Goal: Find specific page/section: Find specific page/section

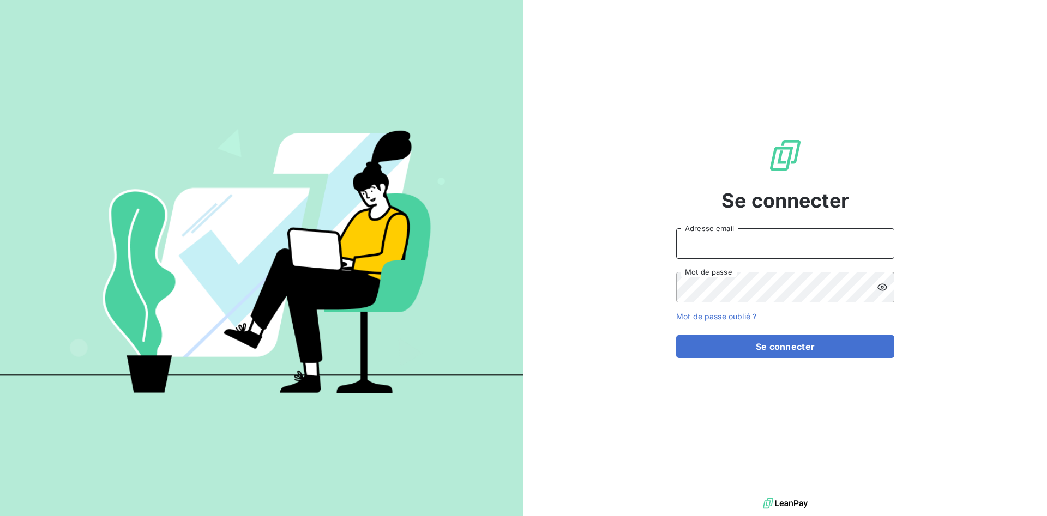
click at [809, 244] on input "Adresse email" at bounding box center [785, 243] width 218 height 31
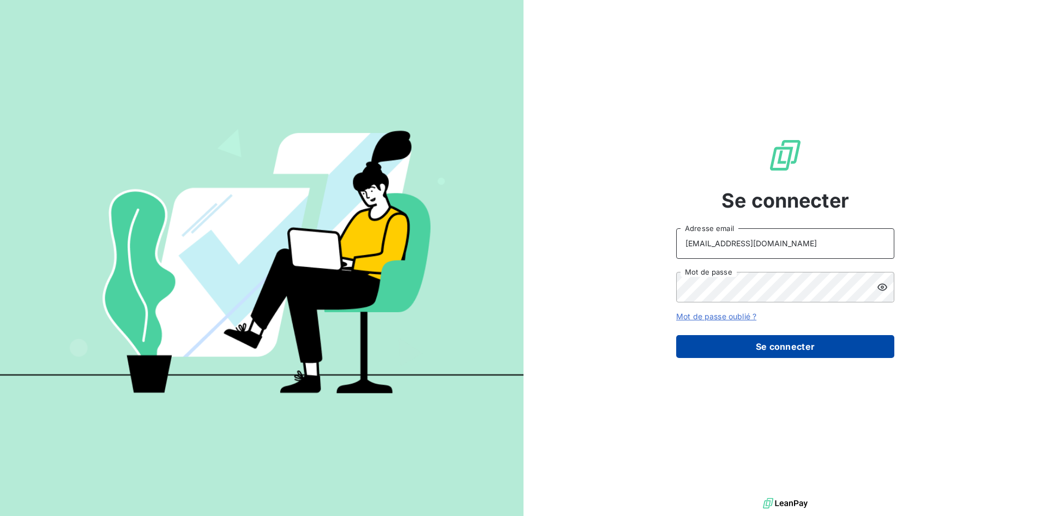
type input "[EMAIL_ADDRESS][DOMAIN_NAME]"
click at [761, 345] on button "Se connecter" at bounding box center [785, 346] width 218 height 23
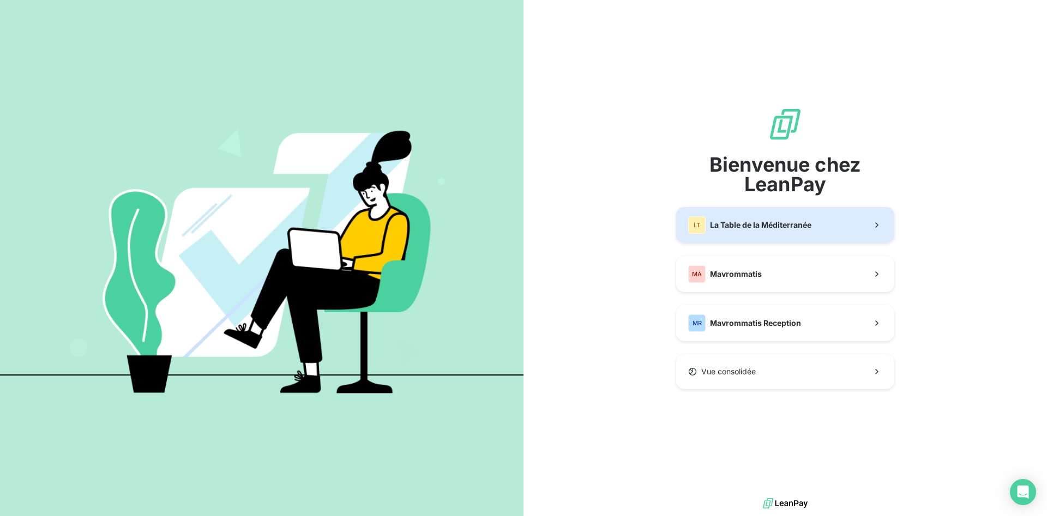
click at [777, 228] on span "La Table de la Méditerranée" at bounding box center [760, 225] width 101 height 11
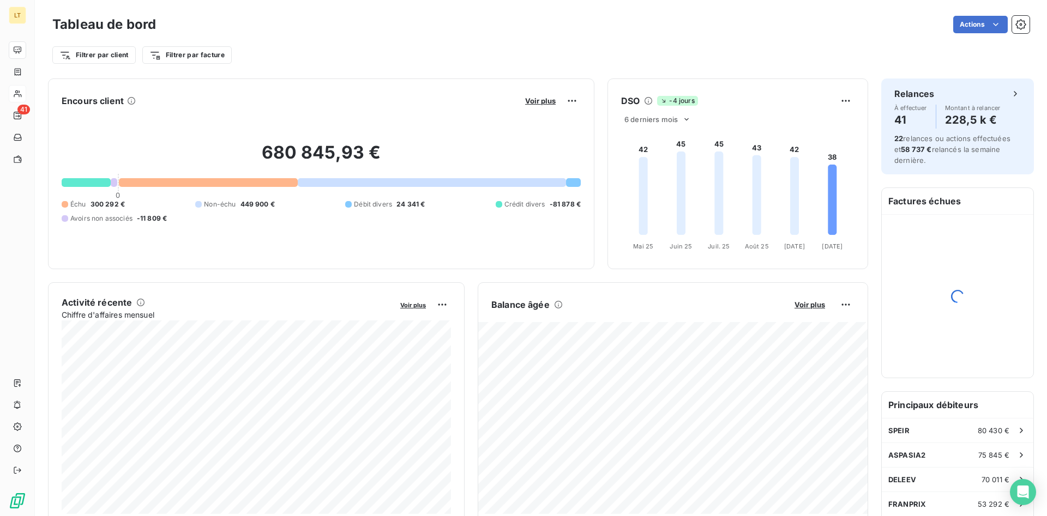
click at [14, 92] on icon at bounding box center [17, 93] width 9 height 9
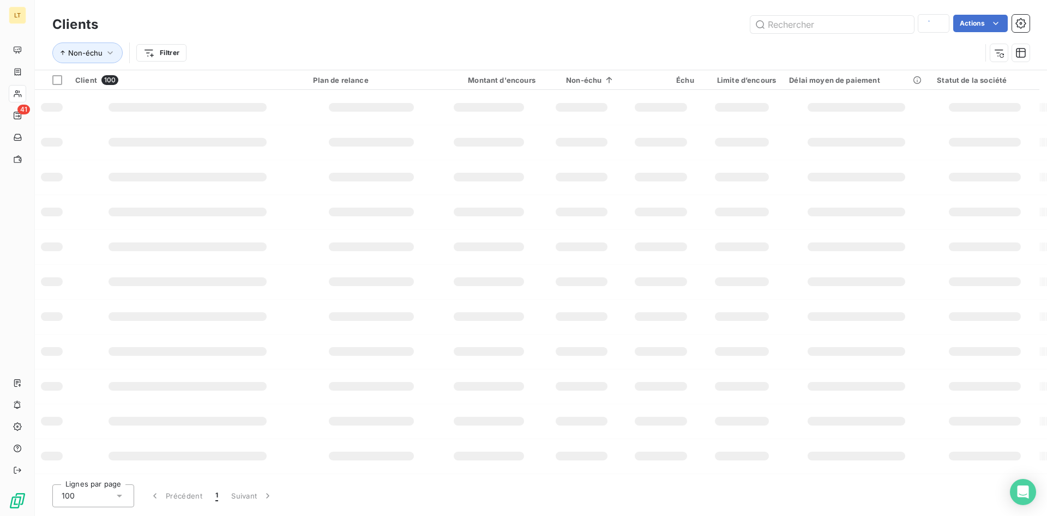
type input "[PERSON_NAME]"
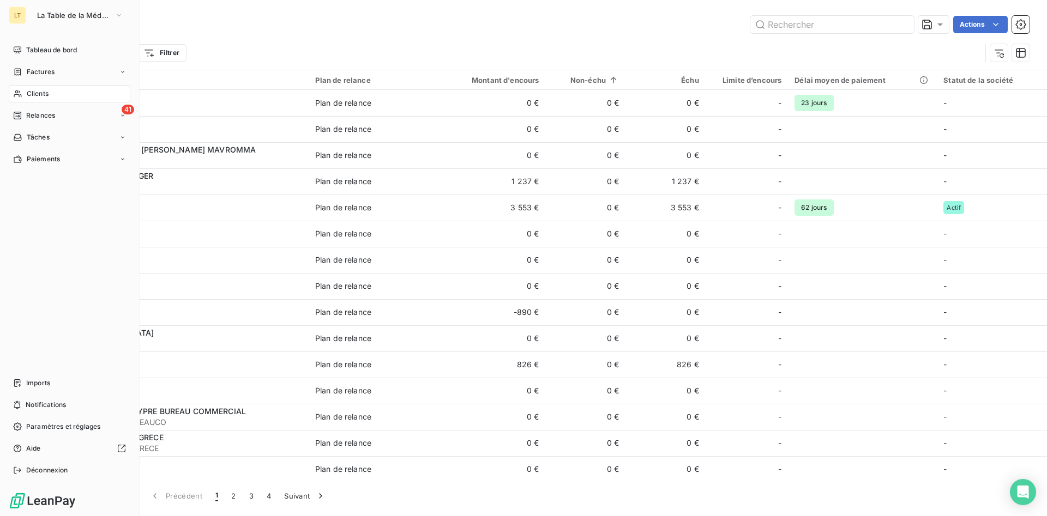
click at [29, 94] on span "Clients" at bounding box center [38, 94] width 22 height 10
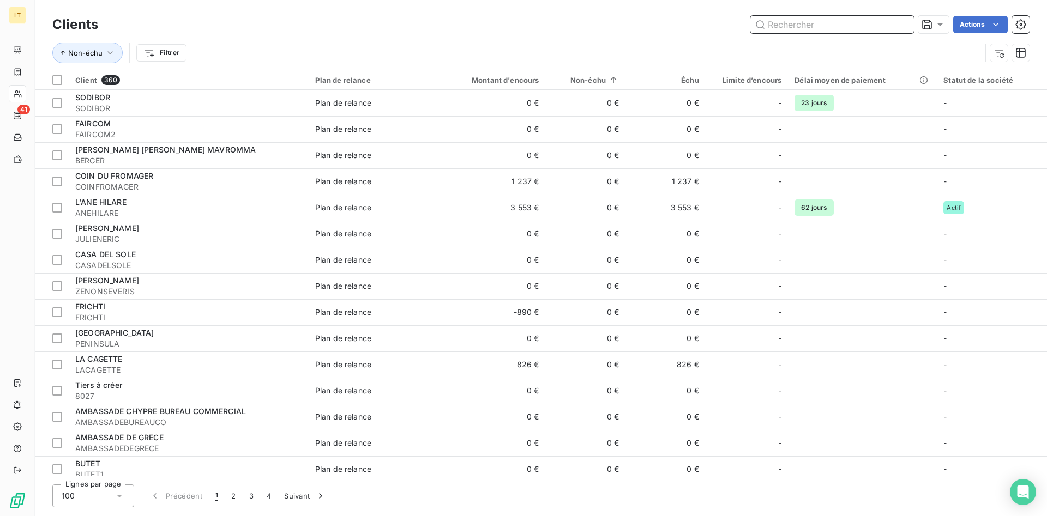
click at [779, 27] on input "text" at bounding box center [832, 24] width 164 height 17
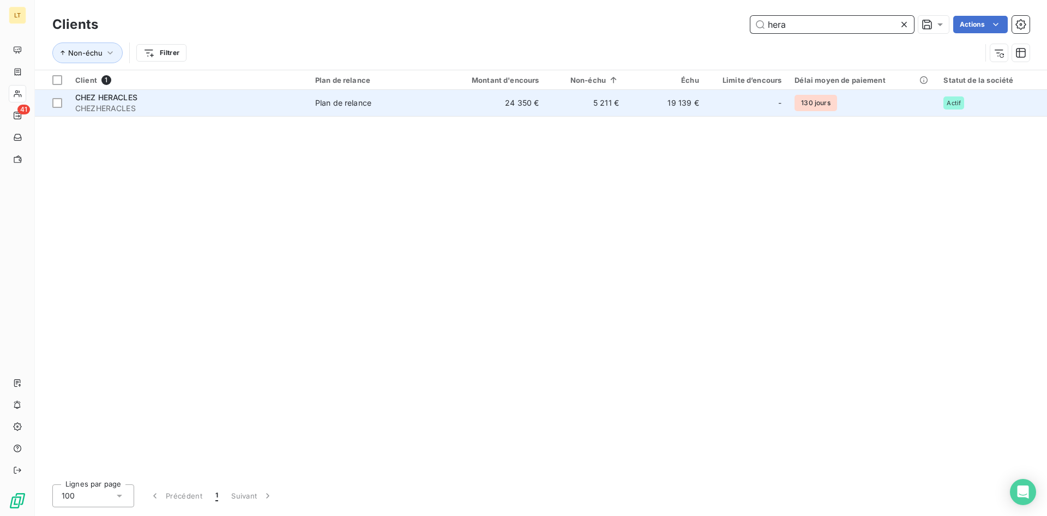
type input "hera"
click at [393, 102] on span "Plan de relance" at bounding box center [373, 103] width 117 height 11
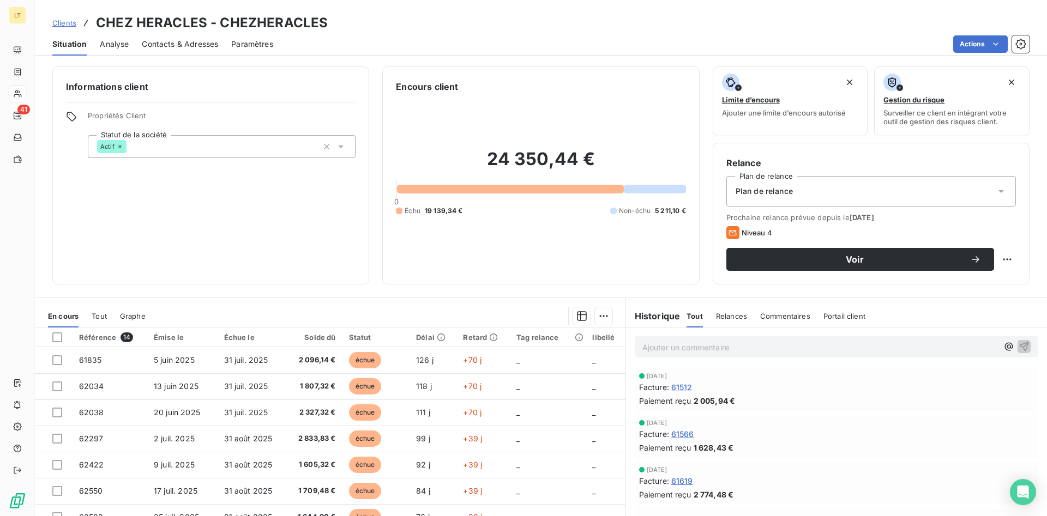
click at [165, 45] on span "Contacts & Adresses" at bounding box center [180, 44] width 76 height 11
